Goal: Task Accomplishment & Management: Use online tool/utility

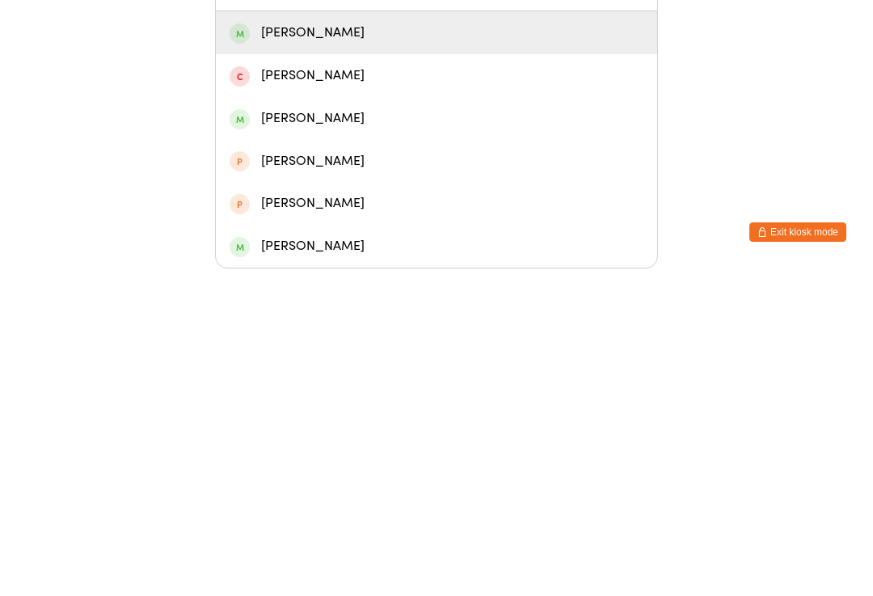
type input "Nake"
click at [322, 349] on div "[PERSON_NAME]" at bounding box center [437, 360] width 414 height 22
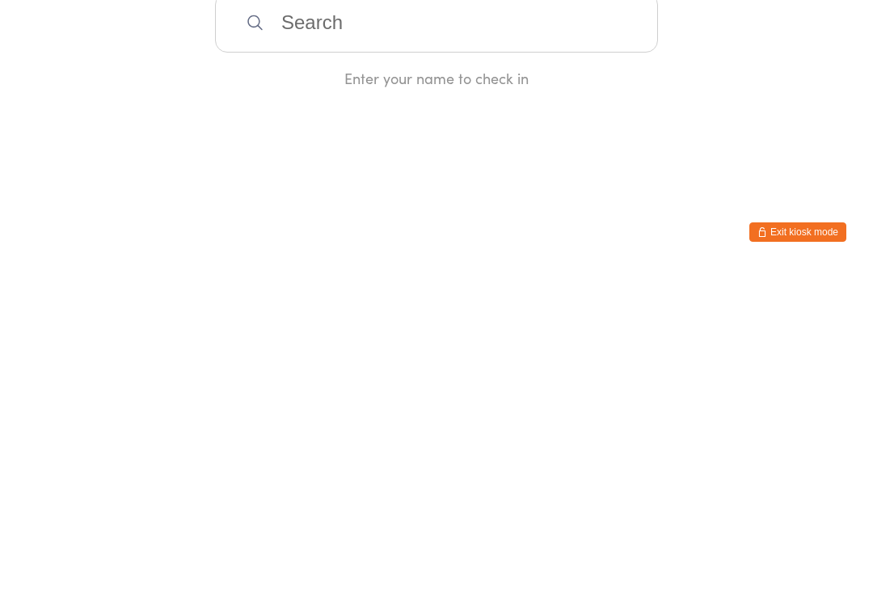
click at [323, 320] on input "search" at bounding box center [436, 350] width 443 height 60
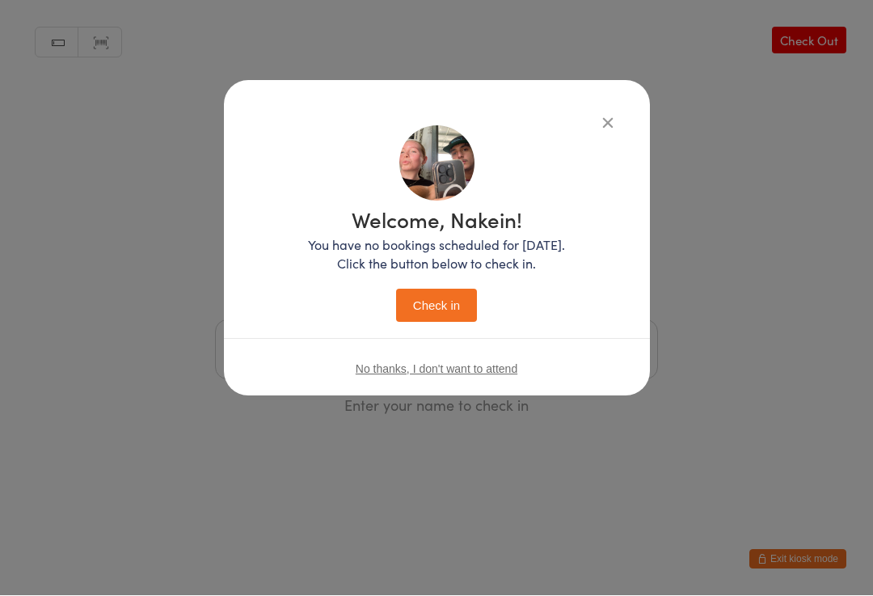
click at [424, 297] on button "Check in" at bounding box center [436, 305] width 81 height 33
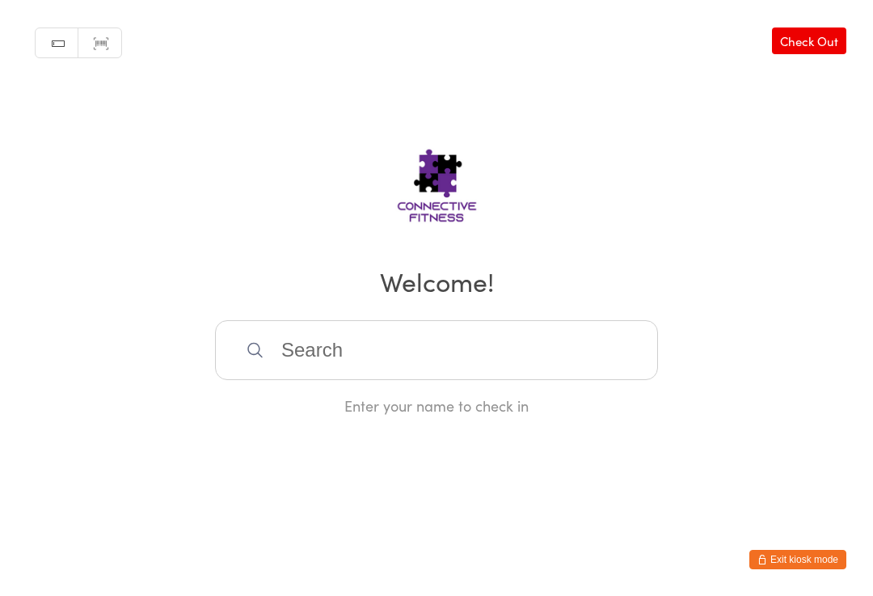
click at [438, 358] on input "search" at bounding box center [436, 350] width 443 height 60
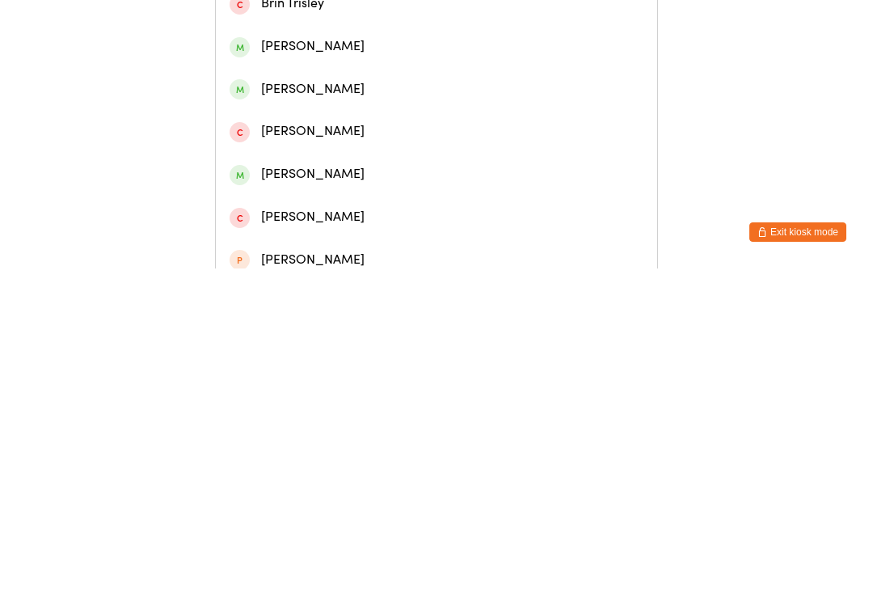
type input "[PERSON_NAME]"
click at [491, 86] on div "[PERSON_NAME]" at bounding box center [437, 75] width 414 height 22
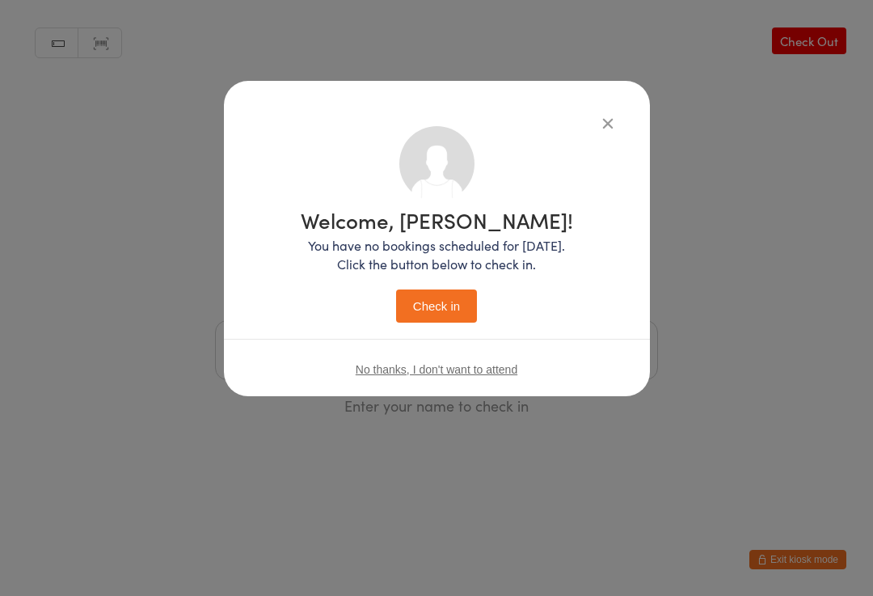
click at [457, 299] on button "Check in" at bounding box center [436, 305] width 81 height 33
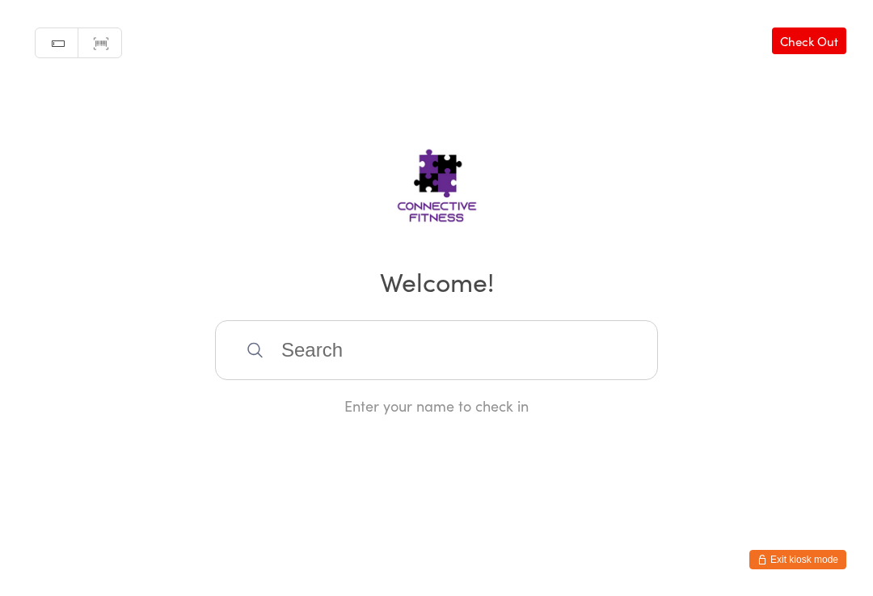
click at [347, 363] on input "search" at bounding box center [436, 350] width 443 height 60
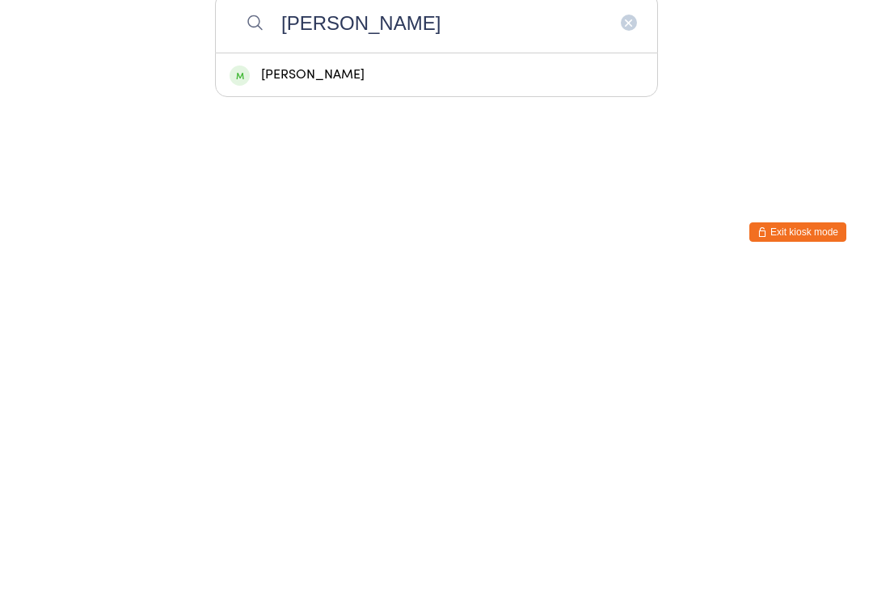
type input "[PERSON_NAME]"
click at [260, 391] on div "[PERSON_NAME]" at bounding box center [437, 402] width 414 height 22
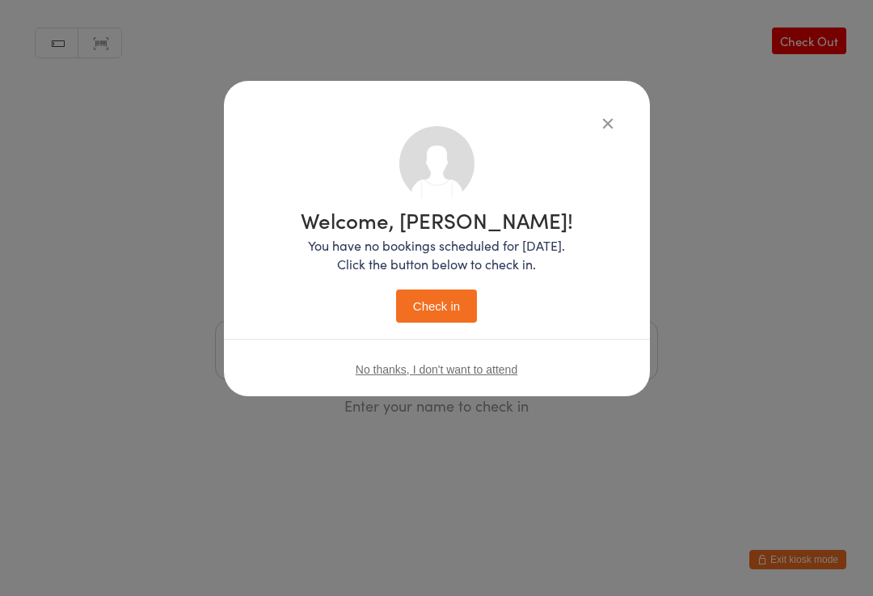
click at [420, 336] on div "Welcome, [PERSON_NAME]! You have no bookings scheduled for [DATE]. Click the bu…" at bounding box center [436, 262] width 361 height 273
click at [403, 315] on button "Check in" at bounding box center [436, 305] width 81 height 33
